Goal: Check status: Check status

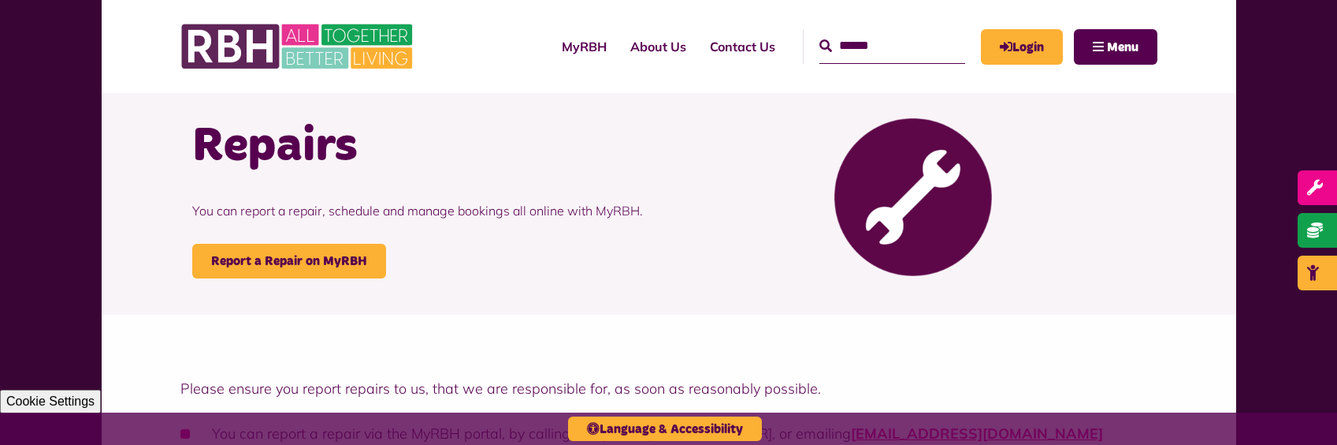
scroll to position [158, 0]
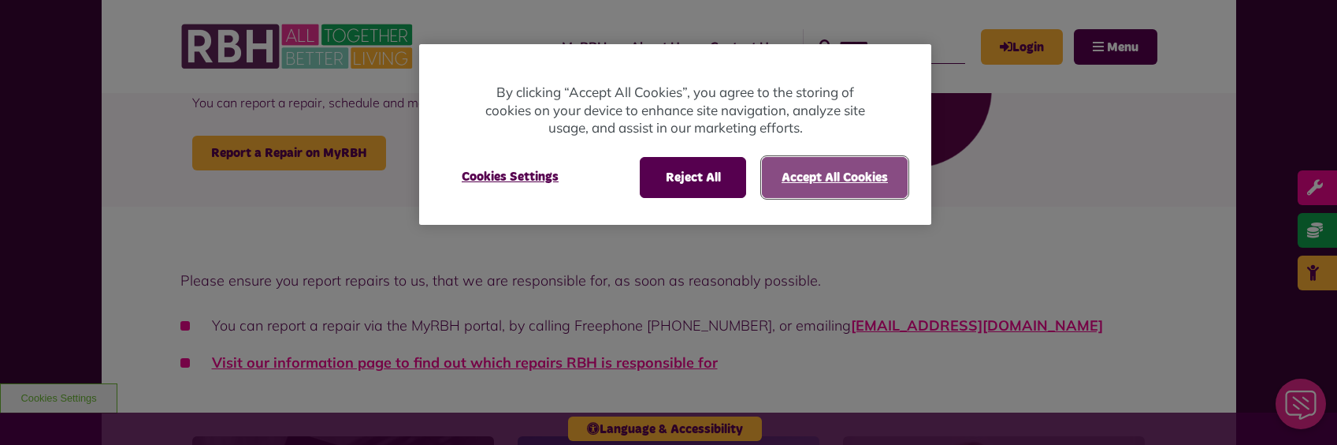
click at [820, 185] on button "Accept All Cookies" at bounding box center [835, 177] width 146 height 41
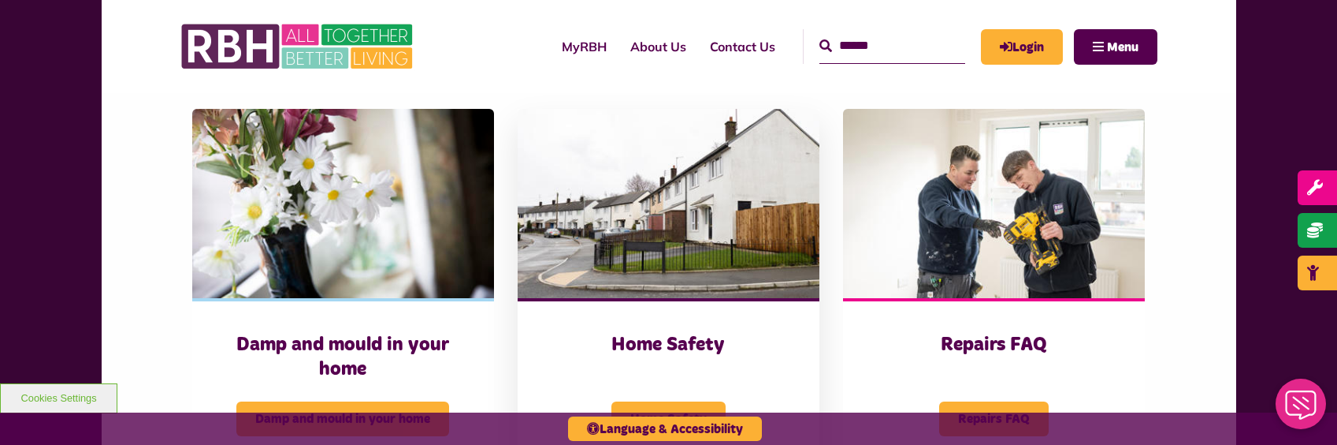
scroll to position [1025, 0]
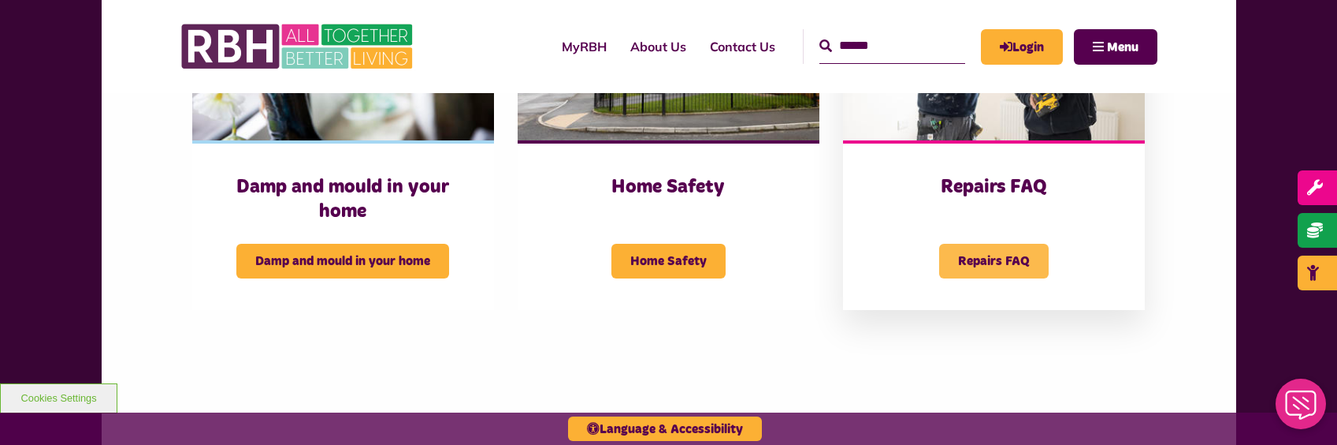
click at [992, 266] on span "Repairs FAQ" at bounding box center [994, 261] width 110 height 35
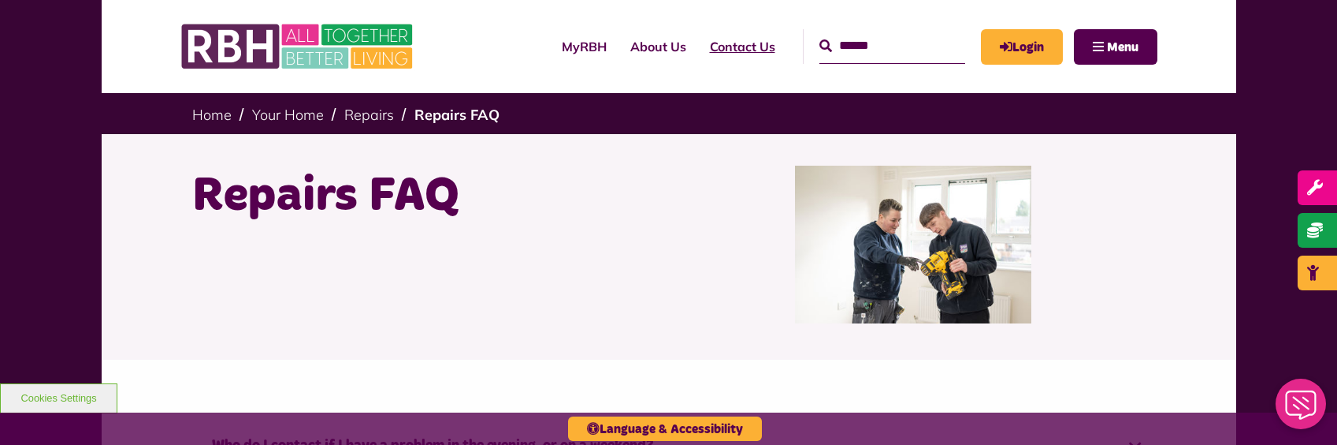
click at [720, 43] on link "Contact Us" at bounding box center [742, 46] width 89 height 43
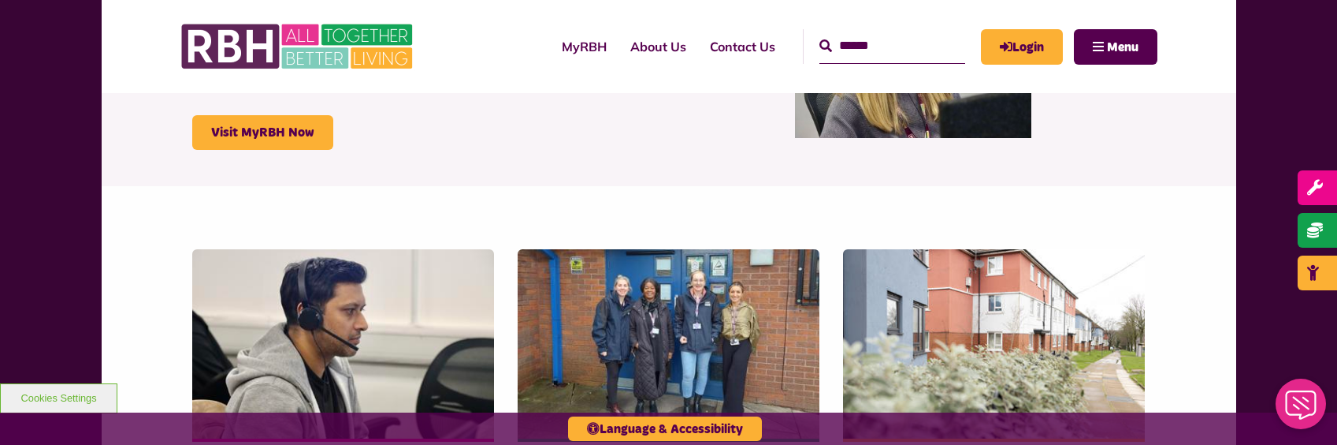
scroll to position [79, 0]
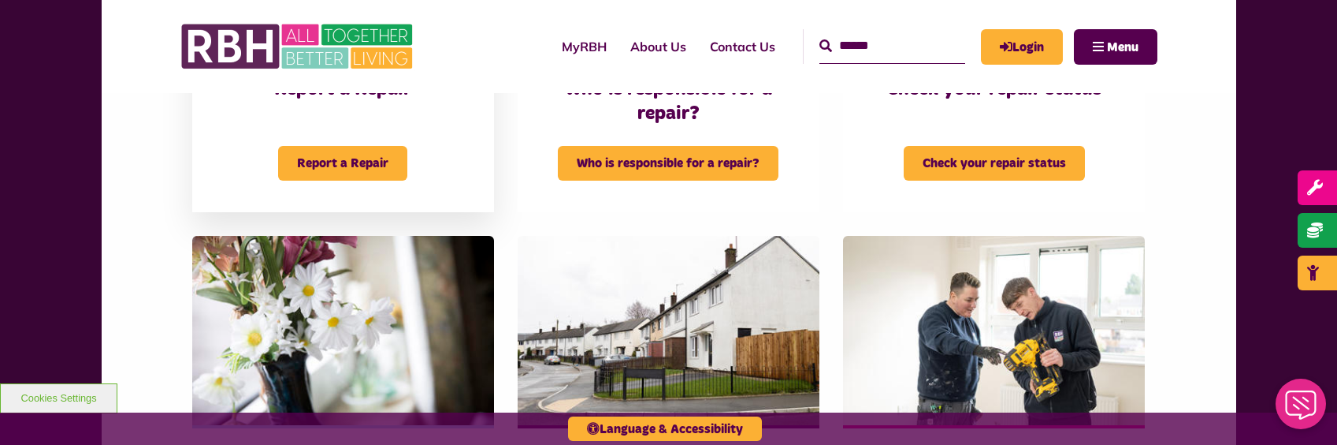
scroll to position [661, 0]
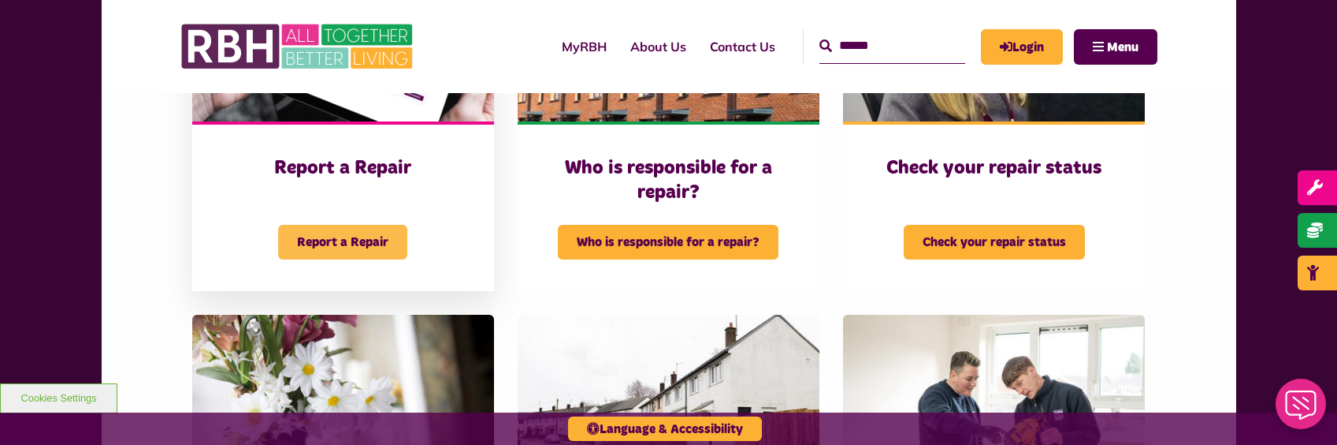
click at [357, 240] on span "Report a Repair" at bounding box center [342, 242] width 129 height 35
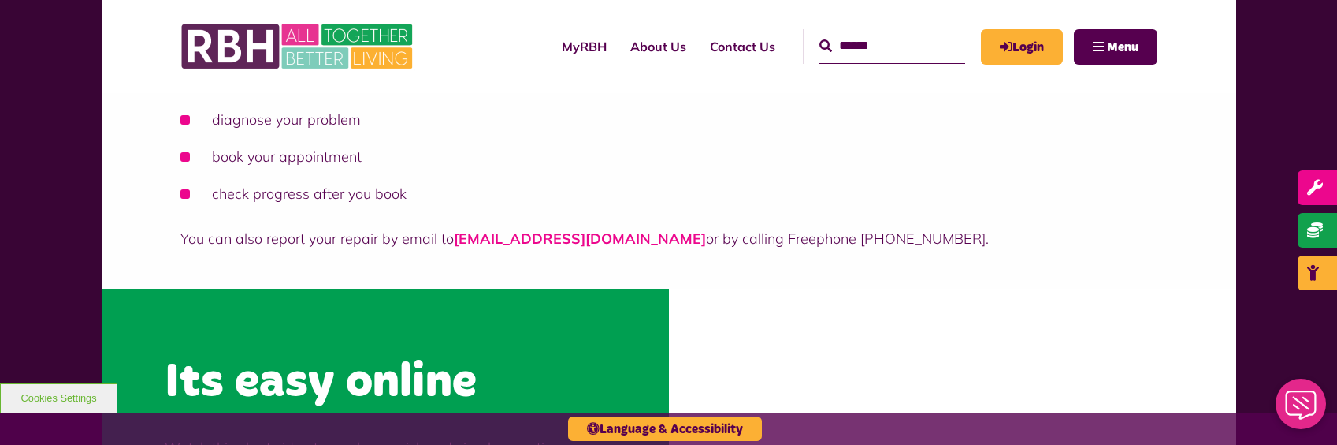
scroll to position [473, 0]
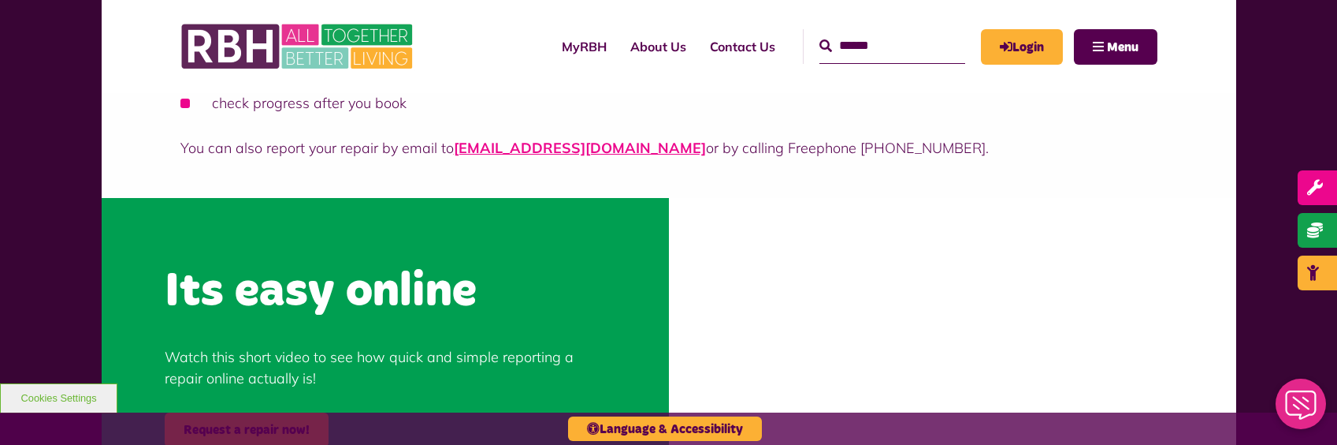
click at [897, 110] on li "check progress after you book" at bounding box center [668, 102] width 977 height 21
